Goal: Complete application form: Complete application form

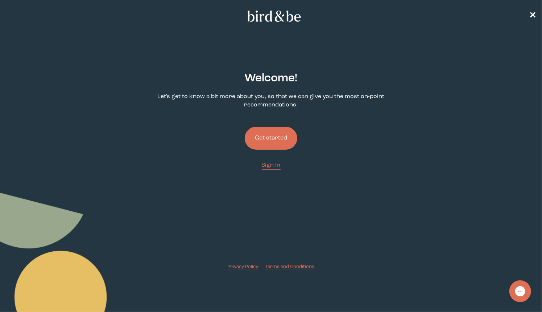
click at [272, 145] on button "Get started" at bounding box center [271, 138] width 53 height 23
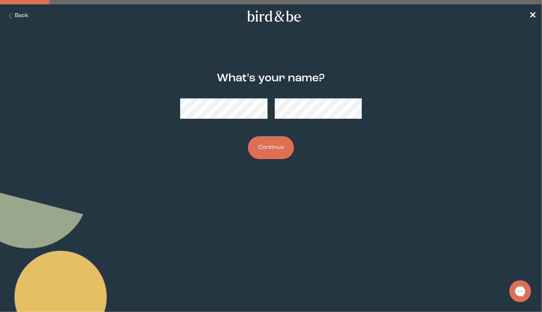
click at [268, 155] on button "Continue" at bounding box center [271, 147] width 46 height 23
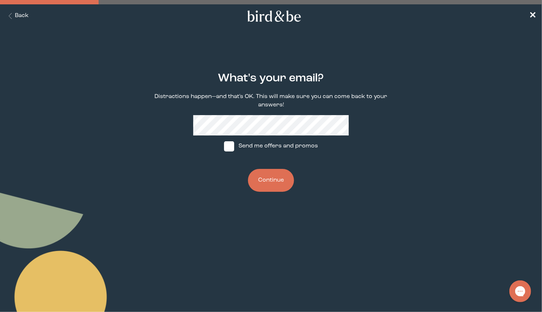
click at [228, 141] on span at bounding box center [229, 146] width 10 height 10
click at [224, 146] on input "Send me offers and promos" at bounding box center [224, 146] width 0 height 0
checkbox input "true"
click at [278, 177] on button "Continue" at bounding box center [271, 180] width 46 height 23
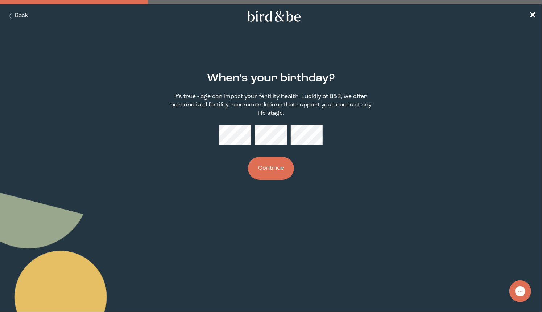
click at [338, 187] on div "When's your birthday? It's true - age can impact your fertility health. Luckily…" at bounding box center [271, 126] width 260 height 131
drag, startPoint x: 274, startPoint y: 172, endPoint x: 264, endPoint y: 182, distance: 14.6
click at [274, 172] on button "Continue" at bounding box center [271, 168] width 46 height 23
click at [349, 149] on div "When's your birthday? It's true - age can impact your fertility health. Luckily…" at bounding box center [271, 126] width 260 height 131
click at [272, 180] on button "Continue" at bounding box center [271, 168] width 46 height 23
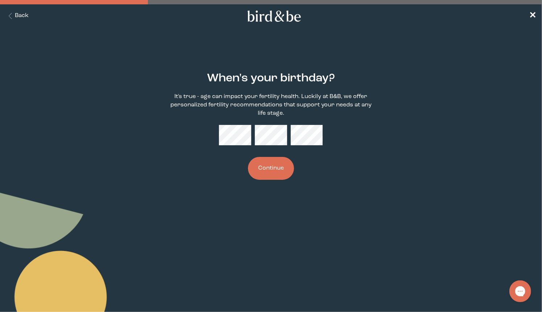
click at [378, 199] on body "plus-circle minus-circle close-circle Bird & Be Logo Bird & Be Logo arrow-left …" at bounding box center [271, 156] width 542 height 312
click at [276, 175] on button "Continue" at bounding box center [271, 168] width 46 height 23
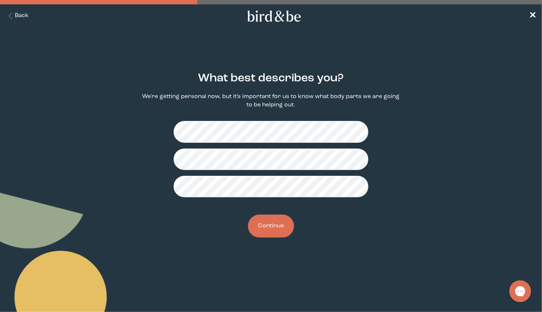
click at [276, 225] on button "Continue" at bounding box center [271, 225] width 46 height 23
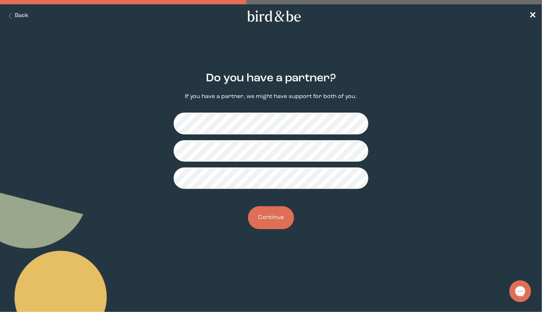
click at [267, 219] on button "Continue" at bounding box center [271, 217] width 46 height 23
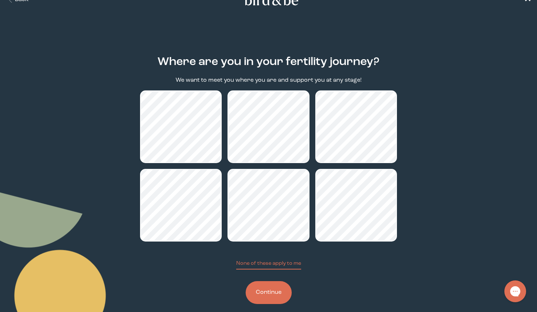
scroll to position [25, 0]
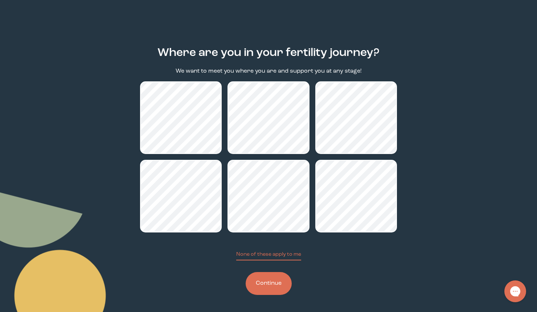
click at [273, 286] on button "Continue" at bounding box center [269, 283] width 46 height 23
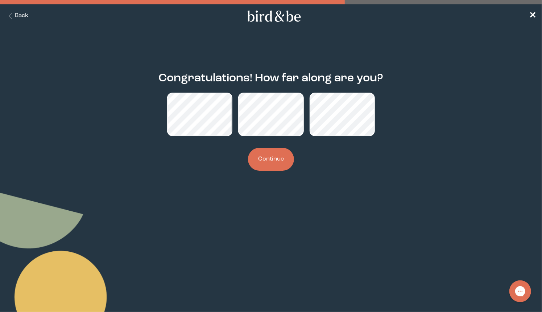
click at [273, 158] on button "Continue" at bounding box center [271, 159] width 46 height 23
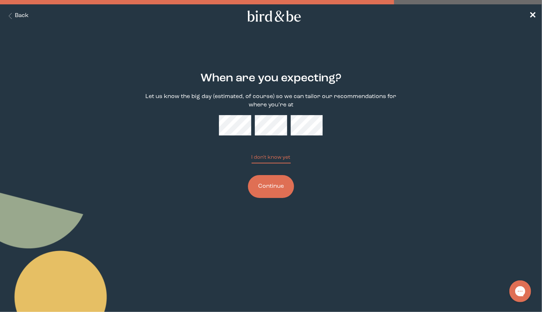
click at [280, 188] on button "Continue" at bounding box center [271, 186] width 46 height 23
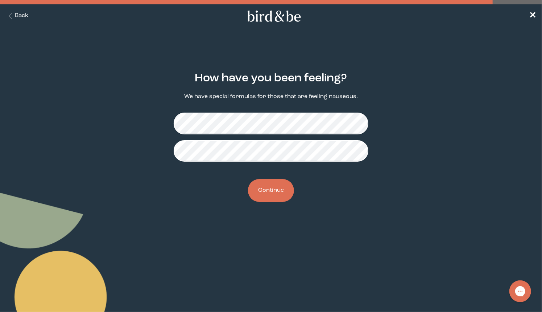
click at [266, 189] on button "Continue" at bounding box center [271, 190] width 46 height 23
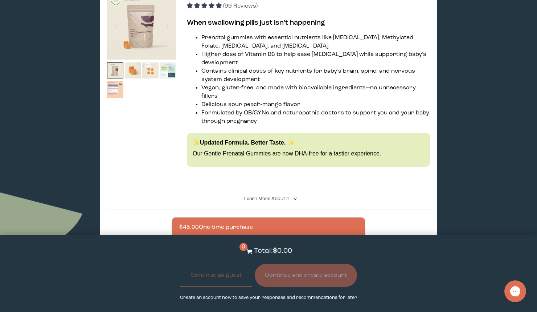
scroll to position [48, 0]
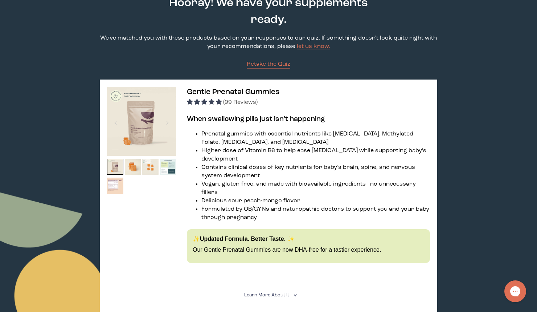
click at [114, 185] on img at bounding box center [115, 185] width 16 height 16
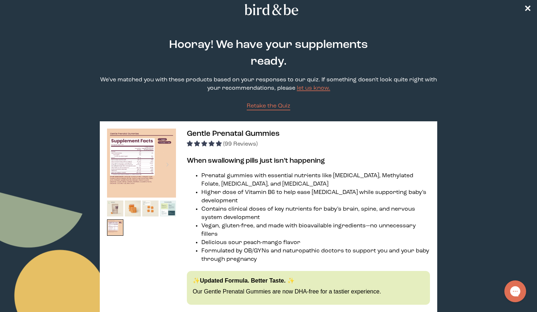
scroll to position [0, 0]
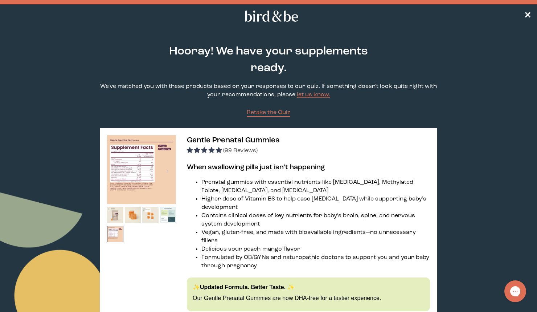
click at [147, 166] on img at bounding box center [141, 169] width 69 height 69
click at [116, 232] on img at bounding box center [115, 234] width 16 height 16
click at [160, 172] on img at bounding box center [141, 169] width 69 height 69
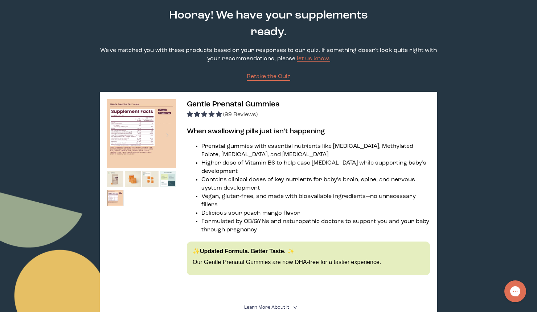
scroll to position [96, 0]
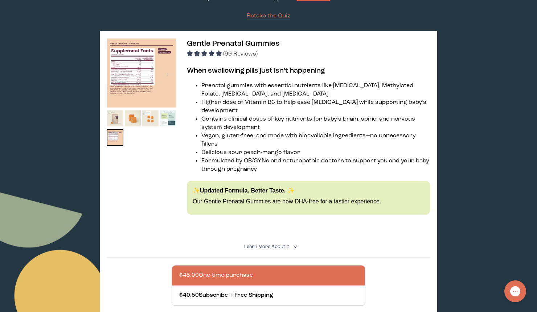
click at [156, 85] on img at bounding box center [141, 72] width 69 height 69
click at [170, 73] on div at bounding box center [167, 74] width 10 height 16
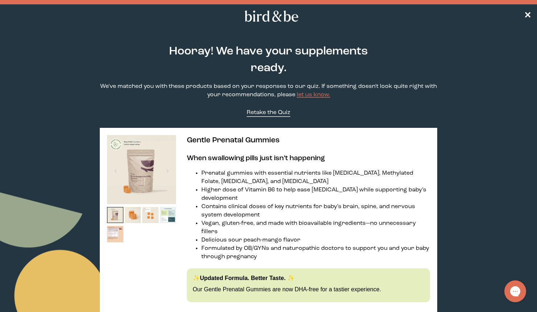
click at [262, 112] on span "Retake the Quiz" at bounding box center [269, 113] width 44 height 6
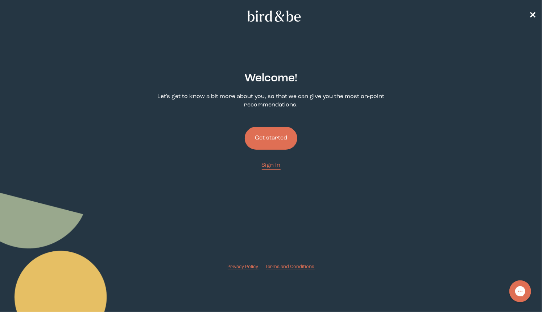
click at [265, 143] on button "Get started" at bounding box center [271, 138] width 53 height 23
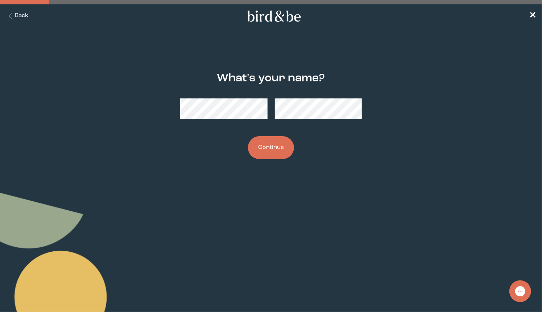
click at [274, 145] on button "Continue" at bounding box center [271, 147] width 46 height 23
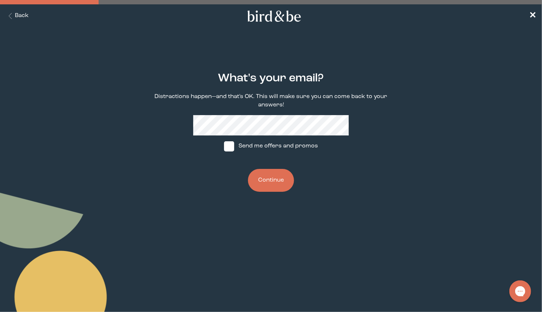
click at [269, 170] on button "Continue" at bounding box center [271, 180] width 46 height 23
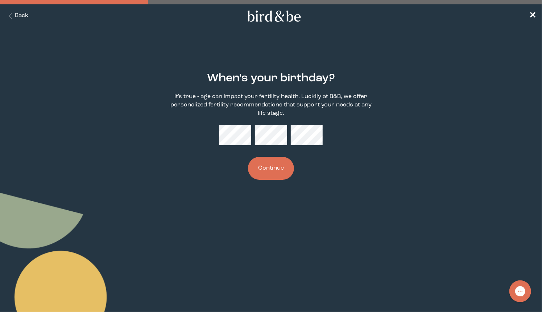
click at [262, 166] on button "Continue" at bounding box center [271, 168] width 46 height 23
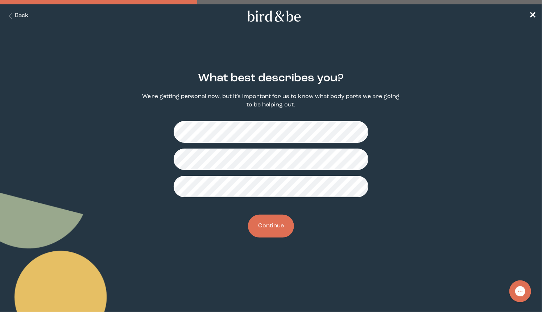
click at [268, 222] on button "Continue" at bounding box center [271, 225] width 46 height 23
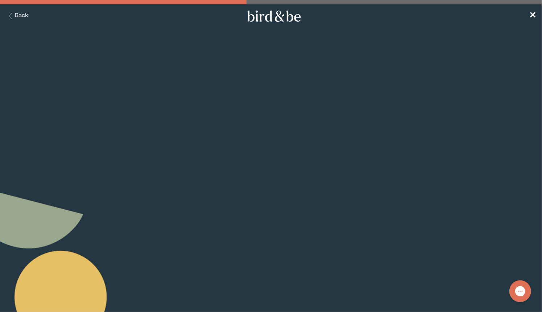
click at [279, 217] on button "Continue" at bounding box center [271, 217] width 46 height 23
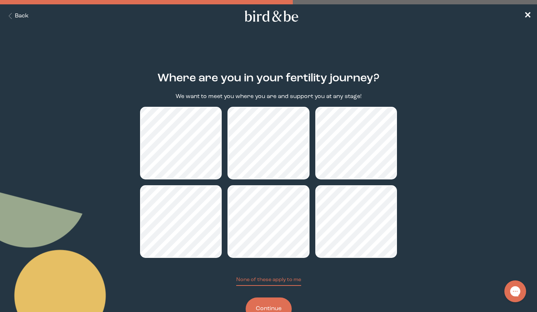
scroll to position [25, 0]
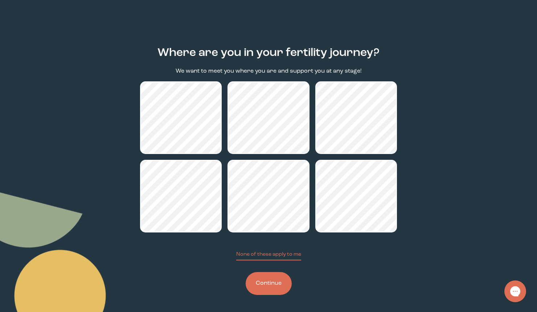
click at [273, 285] on button "Continue" at bounding box center [269, 283] width 46 height 23
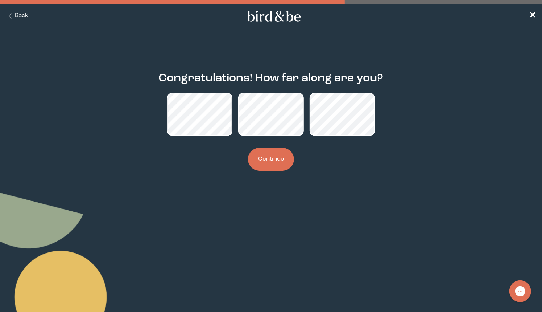
click at [272, 159] on button "Continue" at bounding box center [271, 159] width 46 height 23
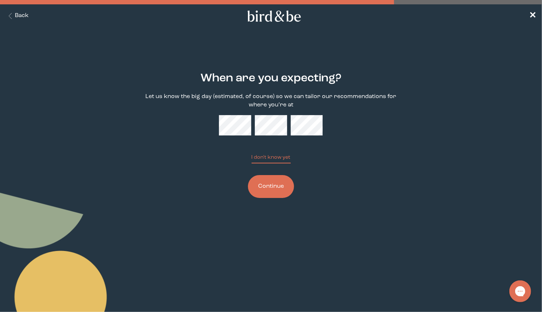
click at [268, 188] on button "Continue" at bounding box center [271, 186] width 46 height 23
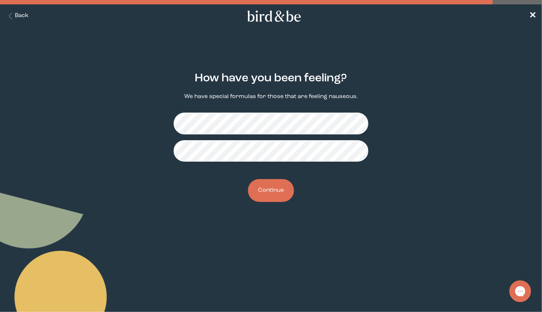
click at [263, 195] on button "Continue" at bounding box center [271, 190] width 46 height 23
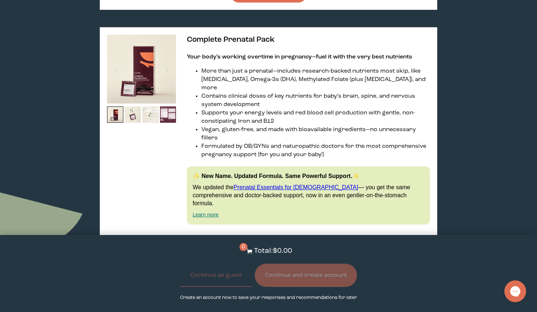
scroll to position [435, 0]
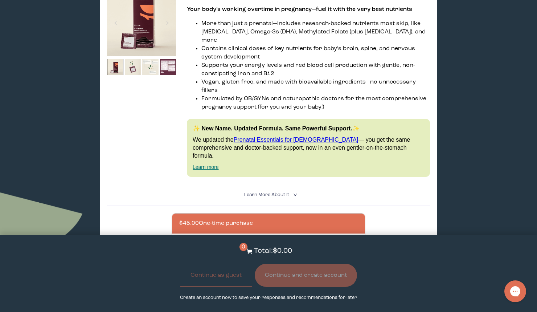
click at [273, 136] on link "Prenatal Essentials for [DEMOGRAPHIC_DATA]" at bounding box center [296, 139] width 125 height 6
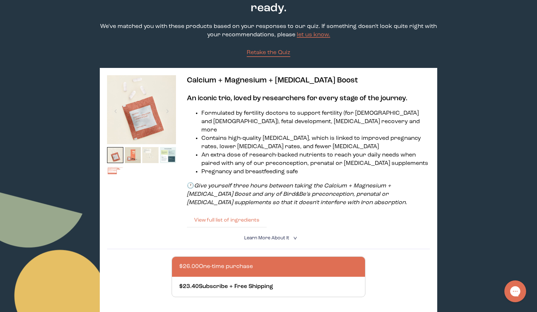
scroll to position [48, 0]
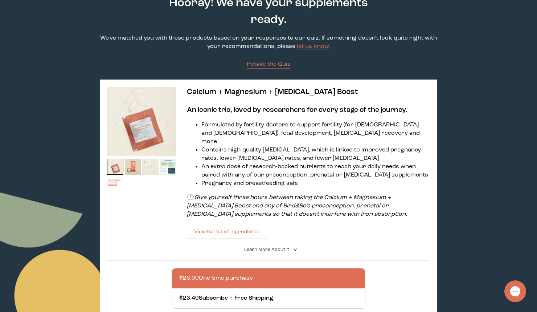
click at [115, 183] on img at bounding box center [115, 185] width 16 height 16
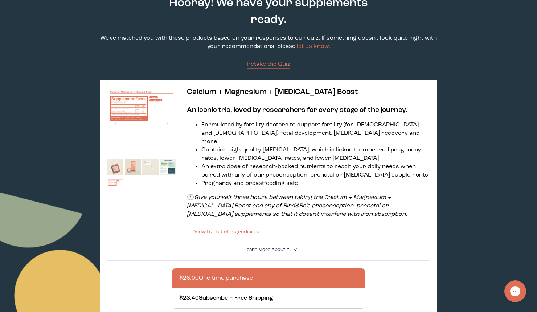
click at [133, 170] on img at bounding box center [133, 167] width 16 height 16
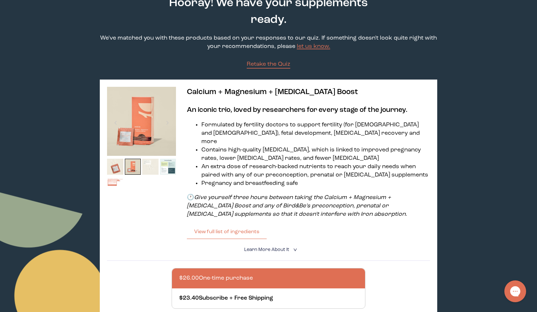
click at [146, 167] on img at bounding box center [150, 167] width 16 height 16
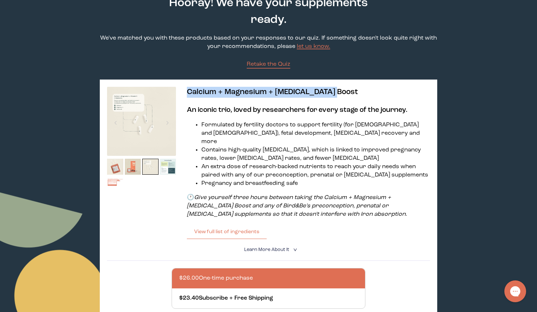
drag, startPoint x: 334, startPoint y: 93, endPoint x: 182, endPoint y: 85, distance: 152.6
click at [182, 85] on div "Calcium + Magnesium + [MEDICAL_DATA] Boost An iconic trio, loved by researchers…" at bounding box center [268, 214] width 337 height 270
